Goal: Transaction & Acquisition: Purchase product/service

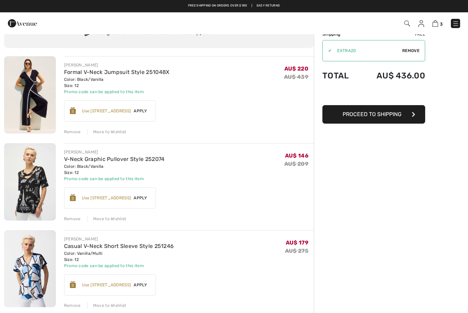
scroll to position [33, 0]
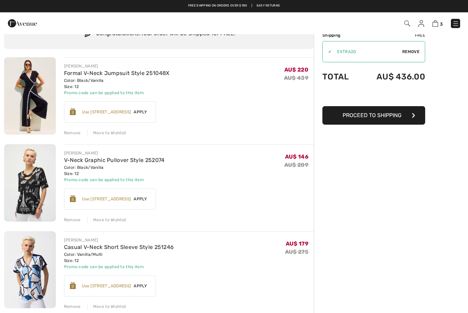
click at [144, 110] on span "Apply" at bounding box center [140, 112] width 19 height 6
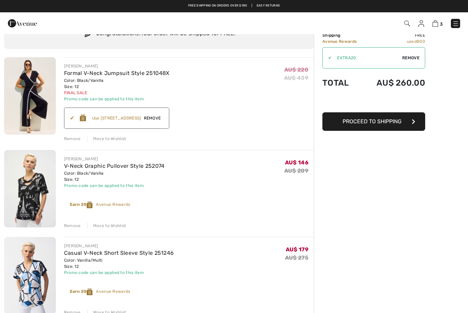
click at [130, 114] on div "Earn 25 Avenue Rewards ✔ Use 800 Avenue Rewards Apply Remove" at bounding box center [117, 118] width 106 height 21
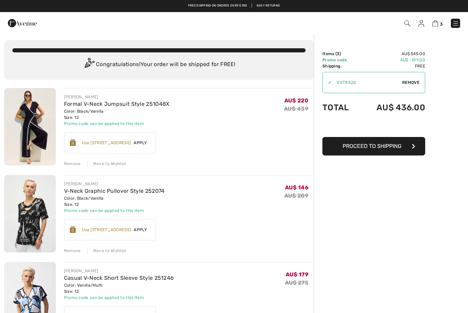
scroll to position [0, 0]
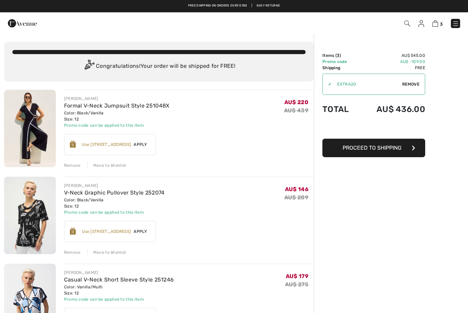
click at [138, 142] on span "Apply" at bounding box center [140, 145] width 19 height 6
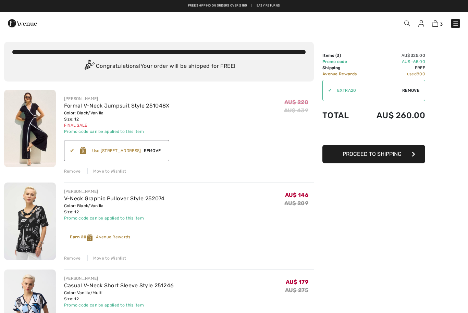
click at [405, 157] on button "Proceed to Shipping" at bounding box center [373, 154] width 103 height 19
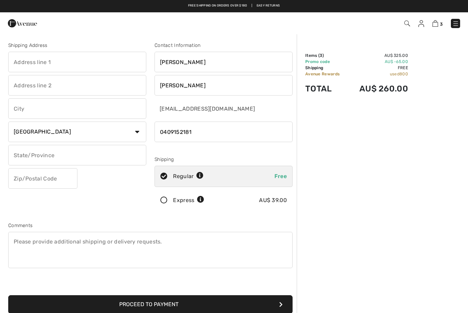
click at [168, 200] on icon at bounding box center [164, 200] width 18 height 7
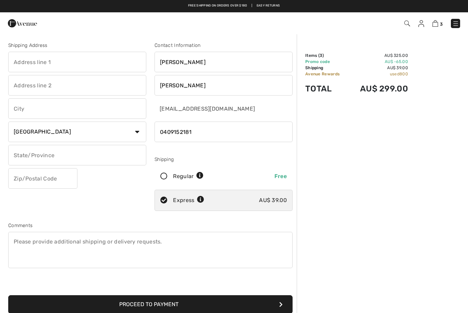
click at [45, 63] on input "text" at bounding box center [77, 62] width 138 height 21
type input "[STREET_ADDRESS]"
click at [74, 113] on input "text" at bounding box center [77, 108] width 138 height 21
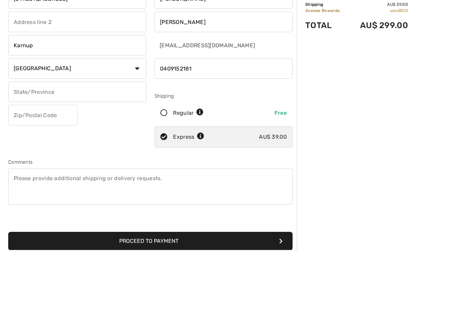
type input "Karnup"
click at [37, 145] on input "text" at bounding box center [77, 155] width 138 height 21
type input "Western Australia"
click at [44, 168] on input "text" at bounding box center [42, 178] width 69 height 21
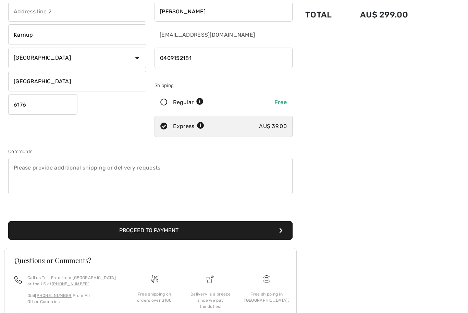
scroll to position [76, 0]
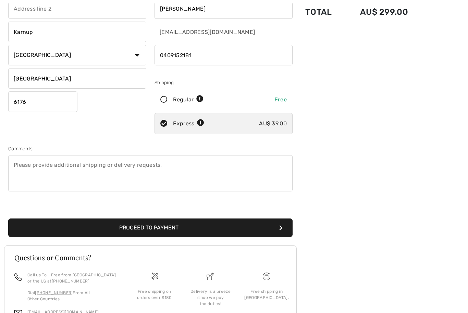
type input "6176"
click at [192, 231] on button "Proceed to Payment" at bounding box center [150, 228] width 284 height 19
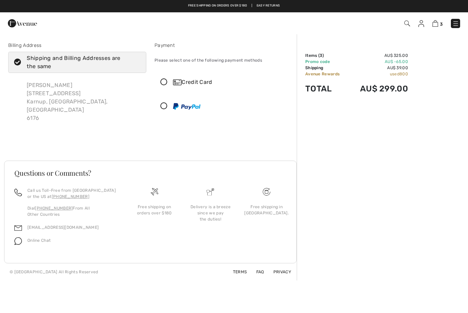
click at [172, 88] on div "Credit Card" at bounding box center [223, 82] width 137 height 21
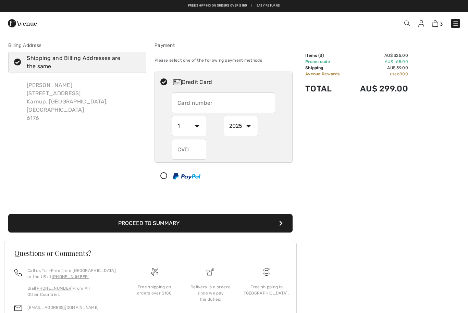
click at [193, 108] on input "text" at bounding box center [223, 103] width 103 height 21
type input "5163232010305168"
click at [188, 131] on select "1 2 3 4 5 6 7 8 9 10 11 12" at bounding box center [189, 126] width 34 height 21
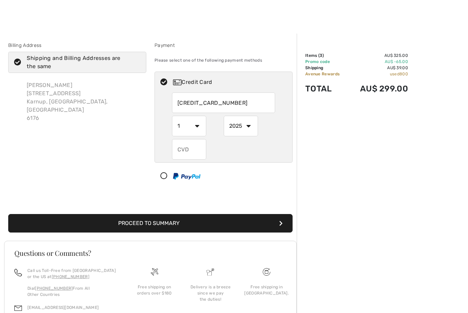
scroll to position [48, 0]
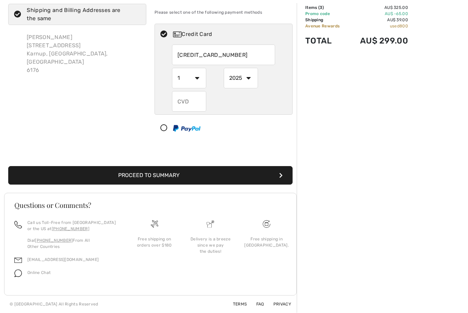
select select "10"
click at [251, 82] on select "2025 2026 2027 2028 2029 2030 2031 2032 2033 2034 2035" at bounding box center [241, 78] width 34 height 21
select select "2028"
click at [189, 105] on input "text" at bounding box center [189, 101] width 34 height 21
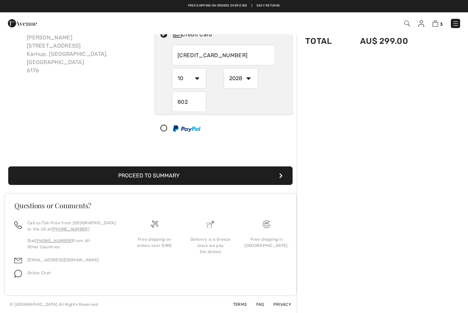
type input "802"
click at [238, 176] on button "Proceed to Summary" at bounding box center [150, 176] width 284 height 19
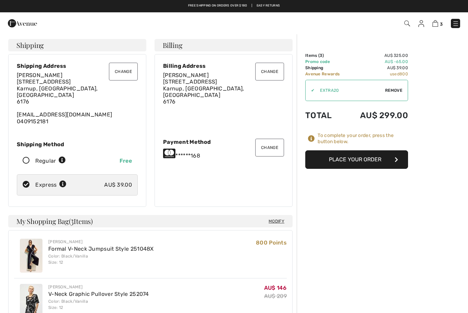
click at [379, 162] on button "Place Your Order" at bounding box center [356, 159] width 103 height 19
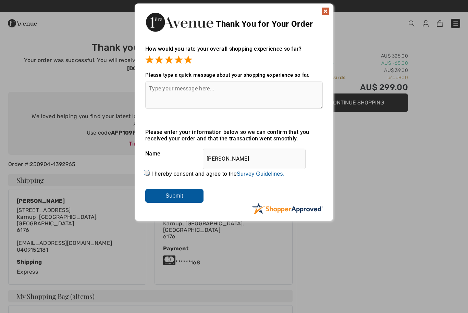
click at [186, 196] on input "Submit" at bounding box center [174, 196] width 58 height 14
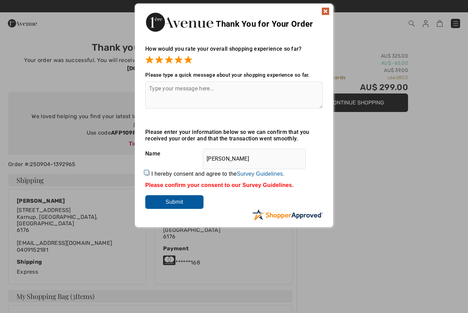
click at [156, 174] on label "I hereby consent and agree to the By submitting a review, you grant permission …" at bounding box center [217, 174] width 133 height 6
click at [150, 174] on input "I hereby consent and agree to the By submitting a review, you grant permission …" at bounding box center [147, 173] width 4 height 4
checkbox input "true"
click at [190, 205] on input "Submit" at bounding box center [174, 202] width 58 height 14
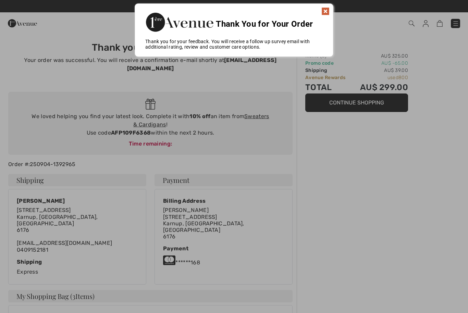
click at [328, 13] on img at bounding box center [325, 11] width 8 height 8
